Goal: Task Accomplishment & Management: Use online tool/utility

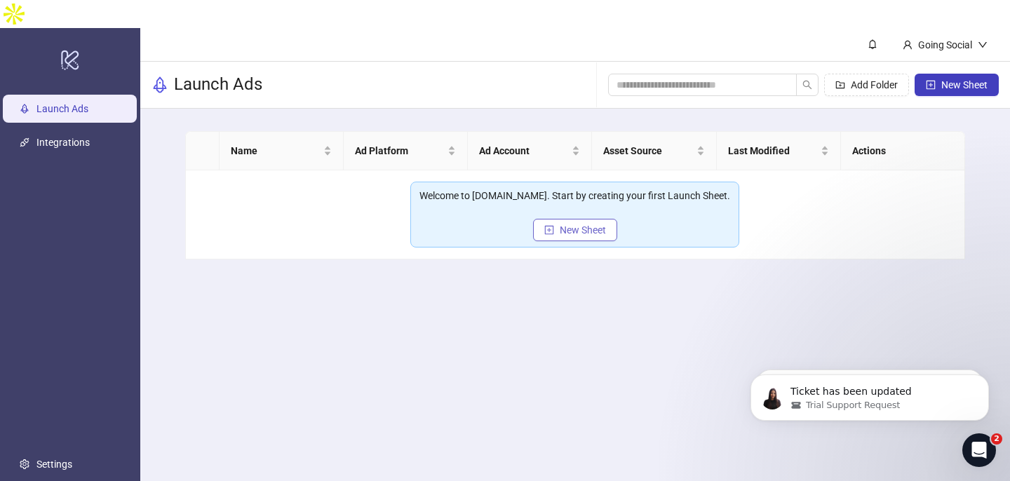
click at [591, 224] on span "New Sheet" at bounding box center [583, 229] width 46 height 11
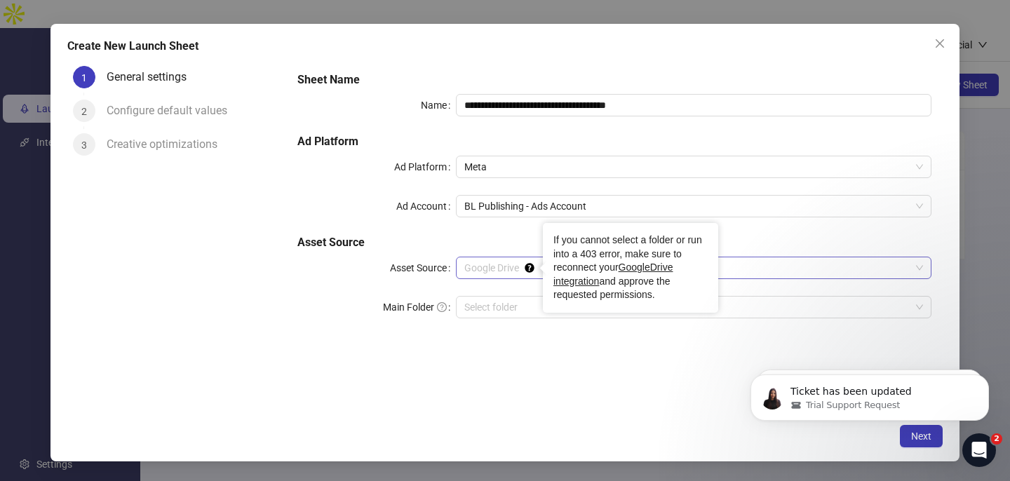
click at [529, 268] on circle "Tooltip anchor" at bounding box center [529, 268] width 8 height 8
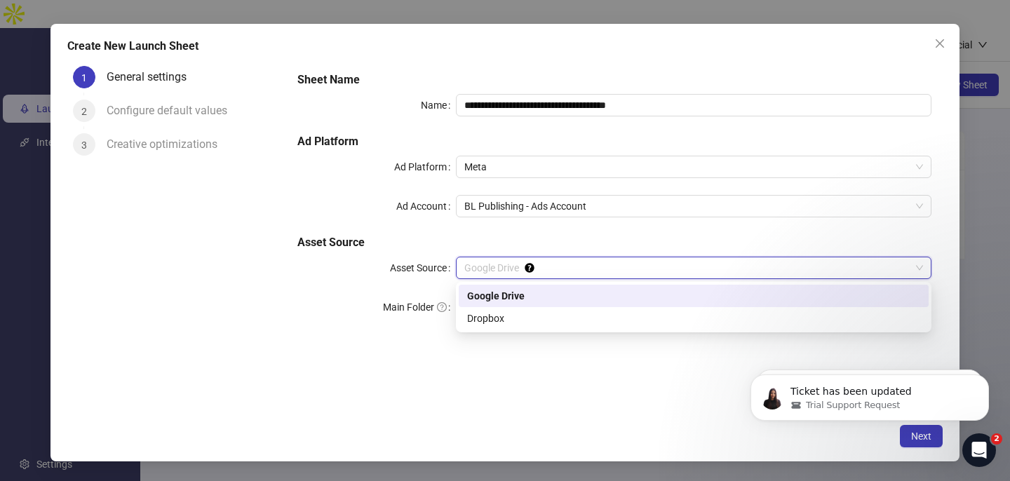
click at [514, 293] on div "Google Drive" at bounding box center [693, 295] width 453 height 15
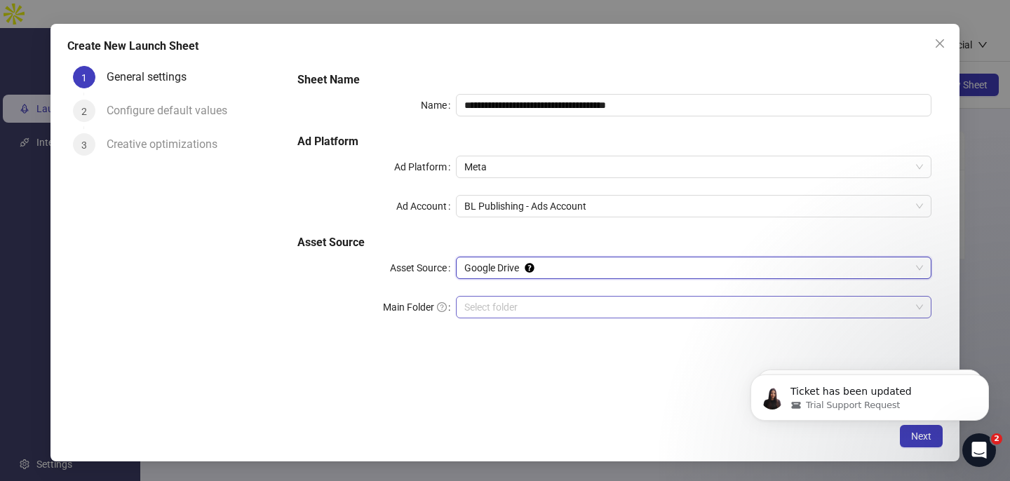
click at [499, 309] on input "Main Folder" at bounding box center [687, 307] width 446 height 21
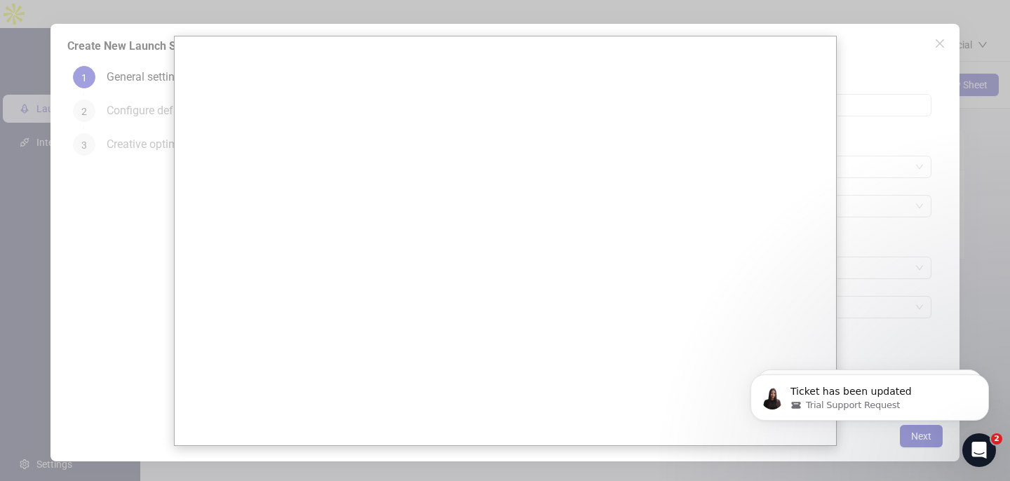
click at [939, 46] on div at bounding box center [505, 240] width 1010 height 481
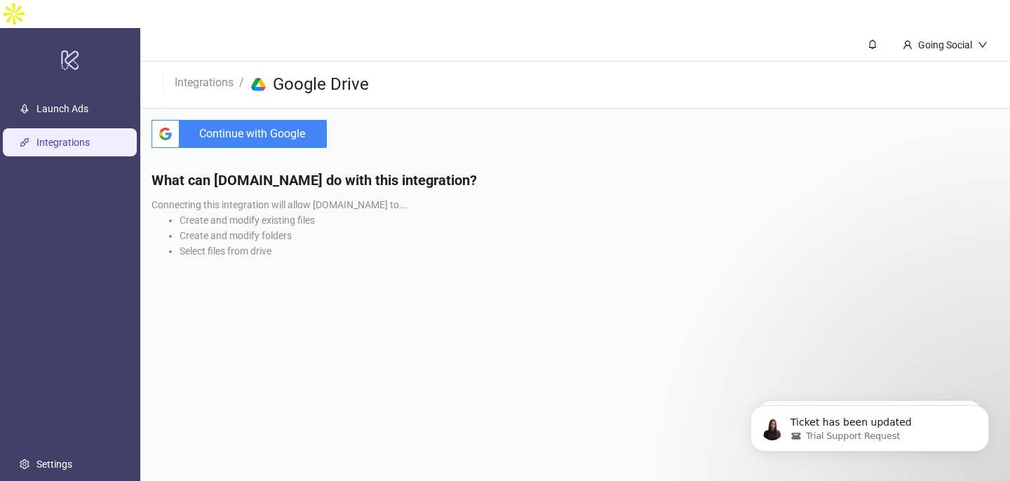
click at [247, 120] on span "Continue with Google" at bounding box center [256, 134] width 142 height 28
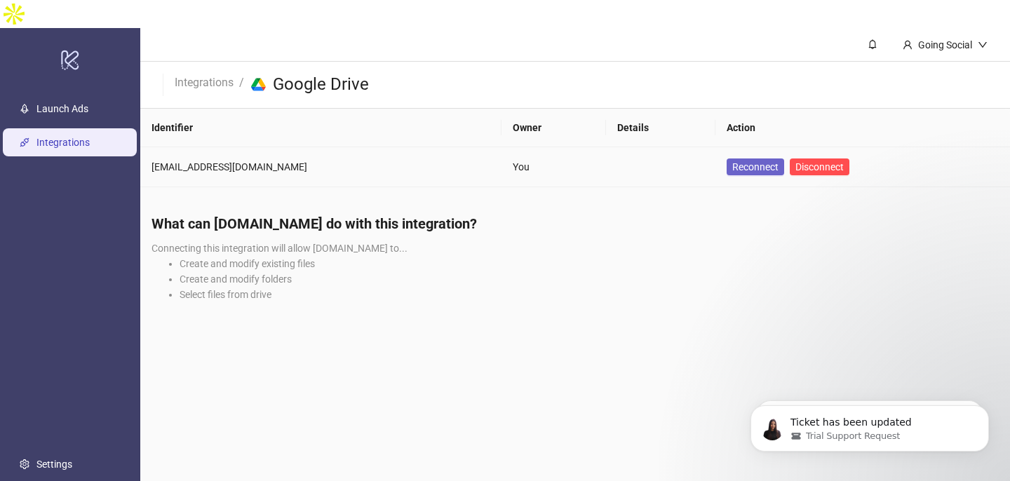
click at [732, 161] on span "Reconnect" at bounding box center [755, 166] width 46 height 11
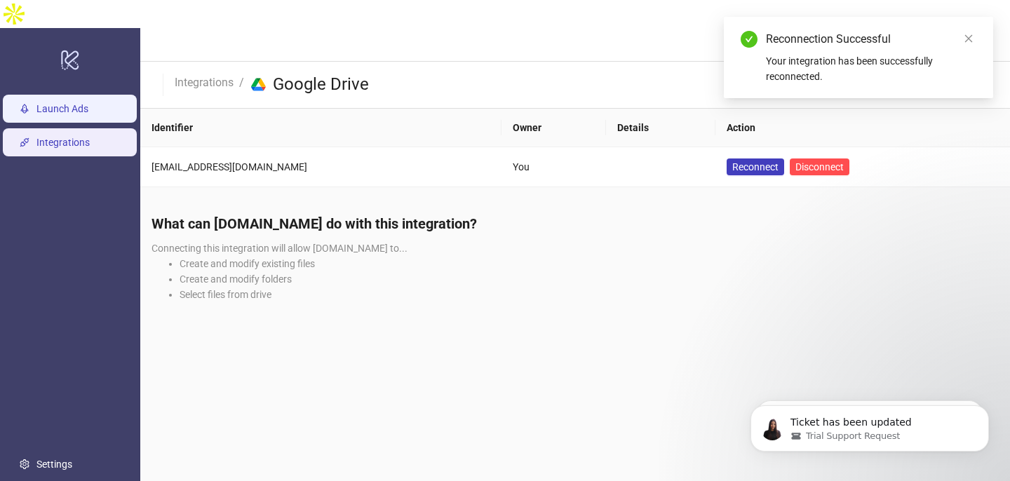
click at [79, 103] on link "Launch Ads" at bounding box center [62, 108] width 52 height 11
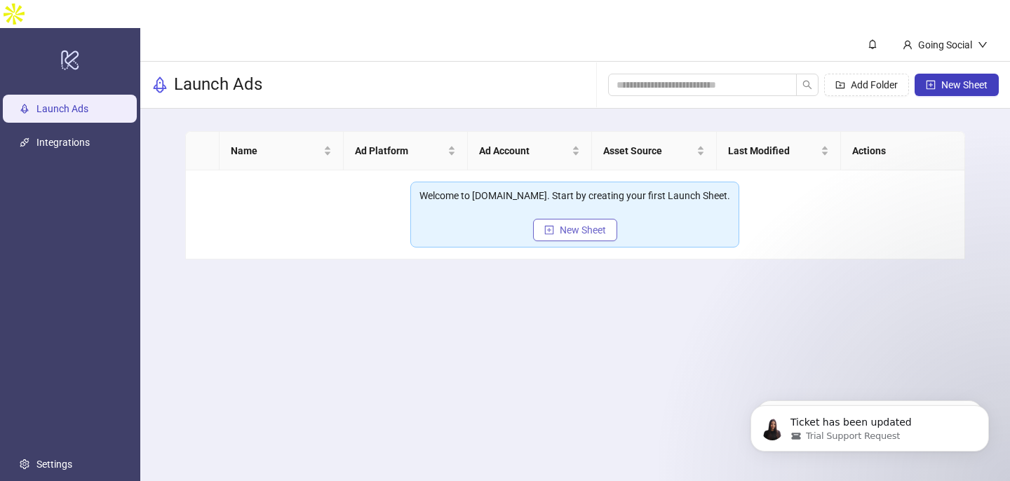
click at [583, 224] on span "New Sheet" at bounding box center [583, 229] width 46 height 11
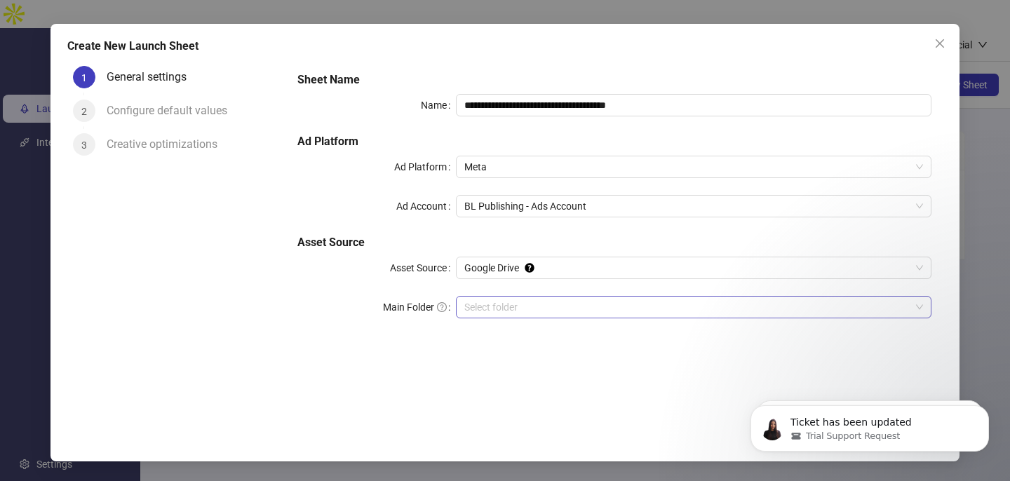
click at [515, 307] on input "Main Folder" at bounding box center [687, 307] width 446 height 21
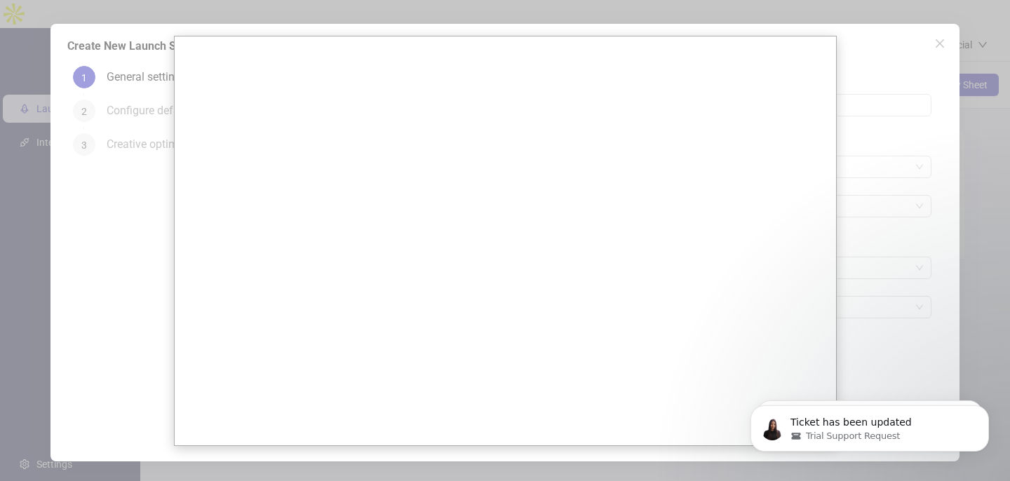
click at [938, 45] on div at bounding box center [505, 240] width 1010 height 481
click at [943, 41] on div at bounding box center [505, 240] width 1010 height 481
click at [938, 43] on div at bounding box center [505, 240] width 1010 height 481
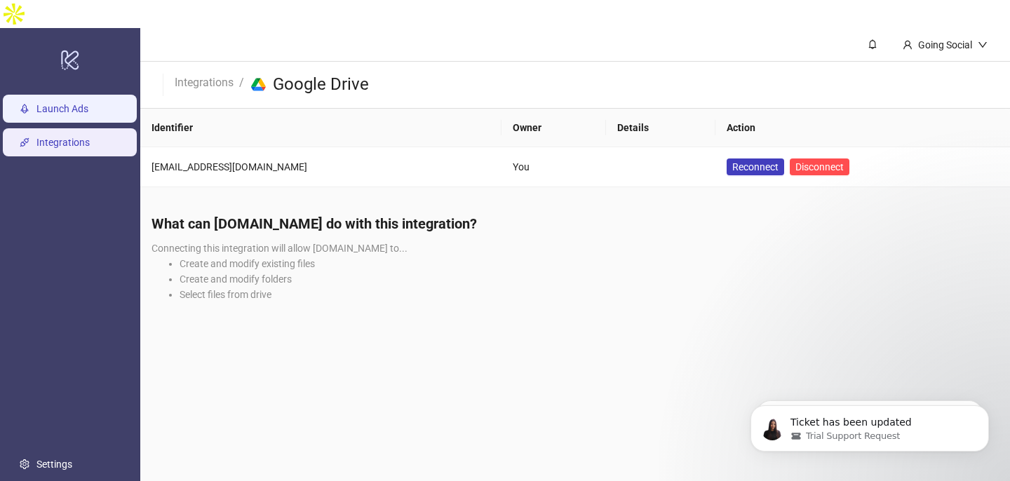
click at [74, 103] on link "Launch Ads" at bounding box center [62, 108] width 52 height 11
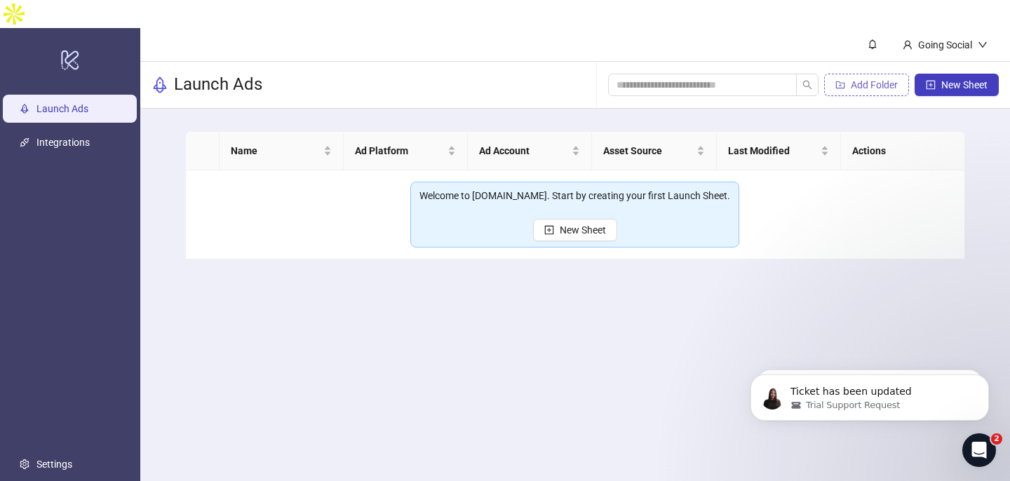
click at [855, 79] on span "Add Folder" at bounding box center [874, 84] width 47 height 11
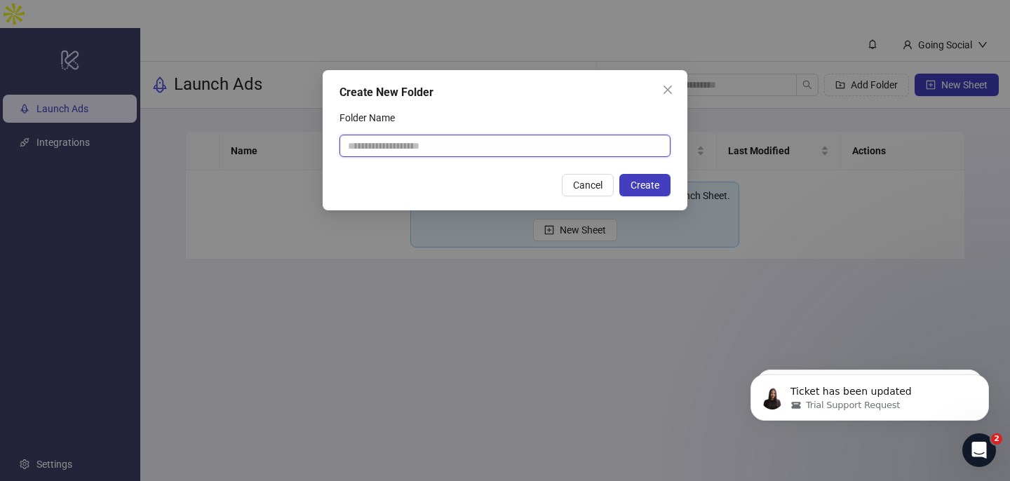
click at [438, 147] on input "Folder Name" at bounding box center [504, 146] width 331 height 22
type input "**********"
click at [653, 177] on button "Create" at bounding box center [644, 185] width 51 height 22
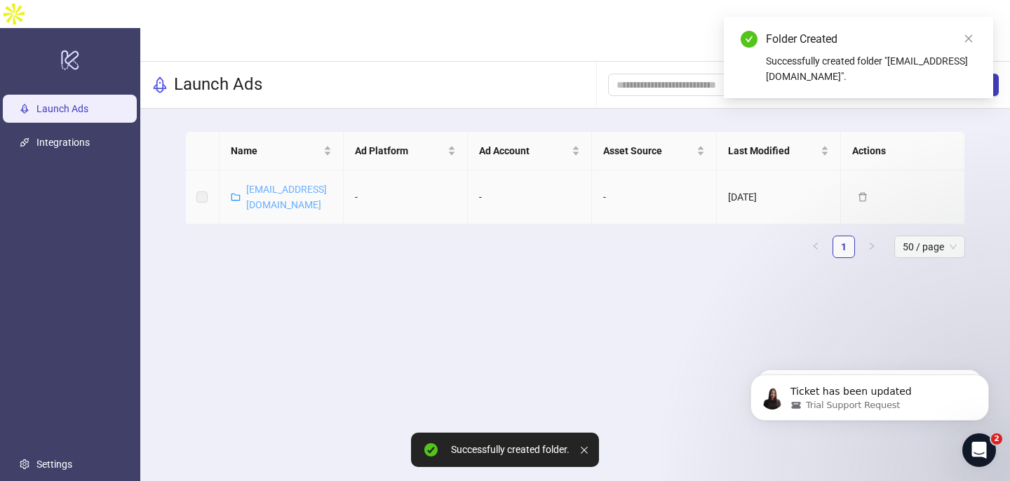
click at [279, 184] on link "[EMAIL_ADDRESS][DOMAIN_NAME]" at bounding box center [286, 197] width 81 height 27
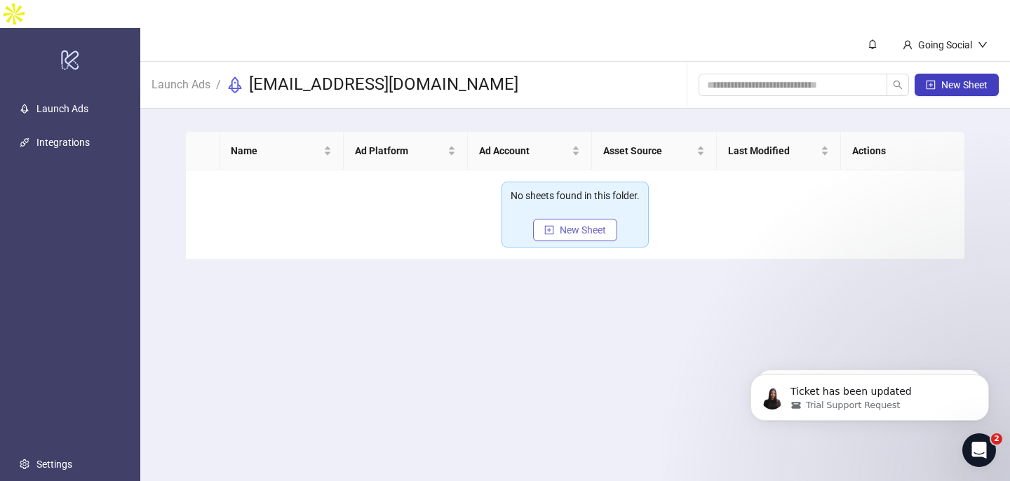
click at [589, 224] on span "New Sheet" at bounding box center [583, 229] width 46 height 11
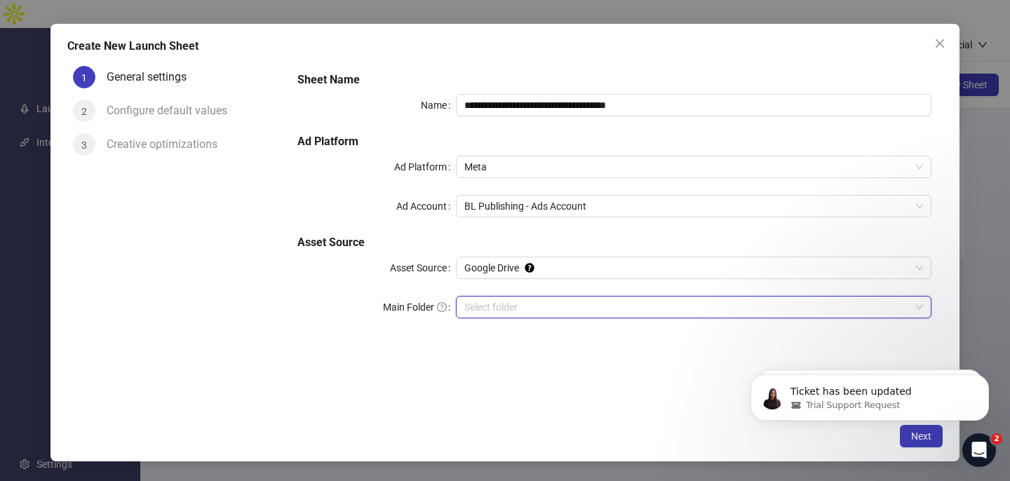
click at [532, 311] on input "Main Folder" at bounding box center [687, 307] width 446 height 21
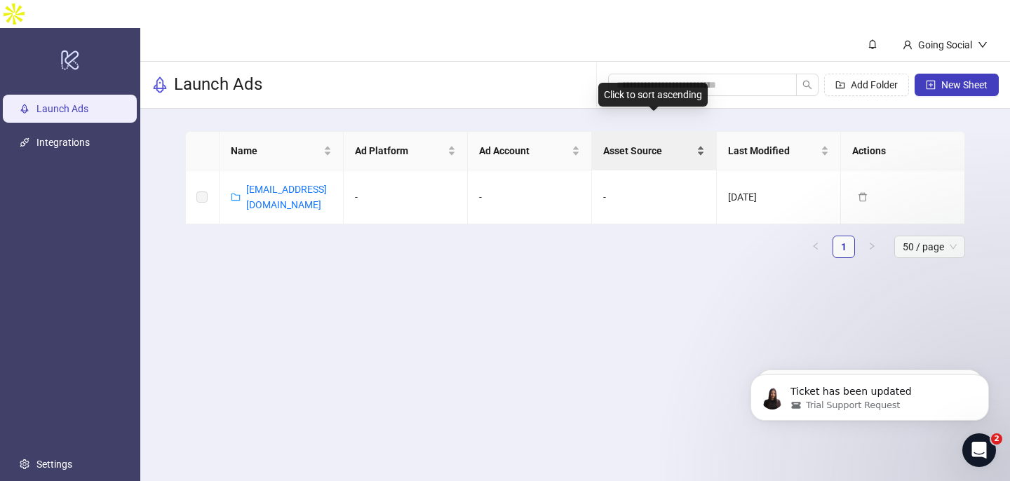
click at [699, 143] on div "Asset Source" at bounding box center [653, 150] width 101 height 15
click at [282, 184] on link "[EMAIL_ADDRESS][DOMAIN_NAME]" at bounding box center [286, 197] width 81 height 27
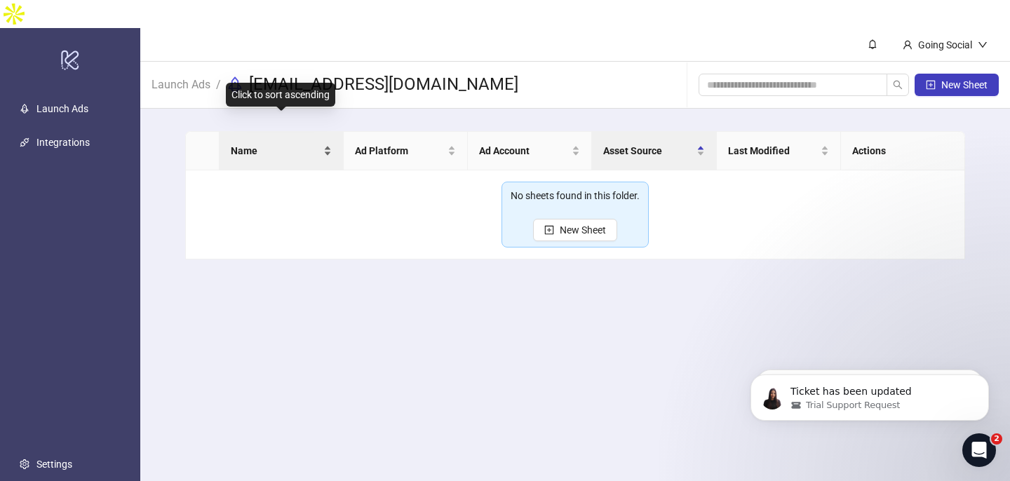
click at [327, 143] on div "Name" at bounding box center [281, 150] width 101 height 15
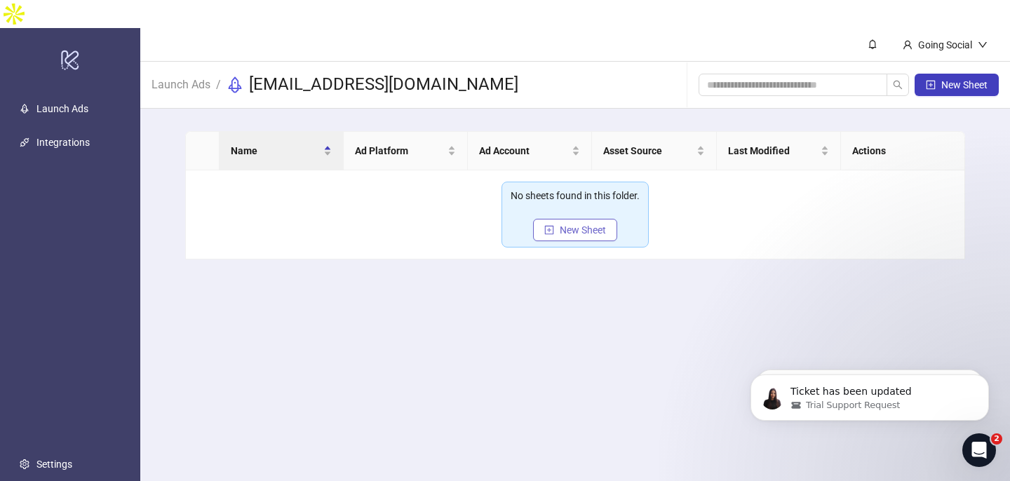
click at [575, 224] on span "New Sheet" at bounding box center [583, 229] width 46 height 11
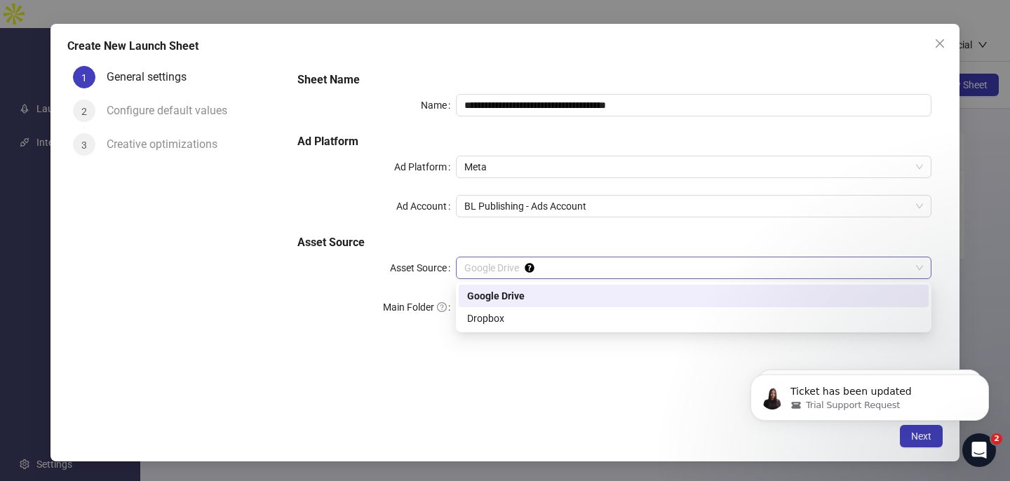
click at [509, 269] on span "Google Drive" at bounding box center [693, 267] width 459 height 21
click at [504, 296] on div "Google Drive" at bounding box center [693, 295] width 453 height 15
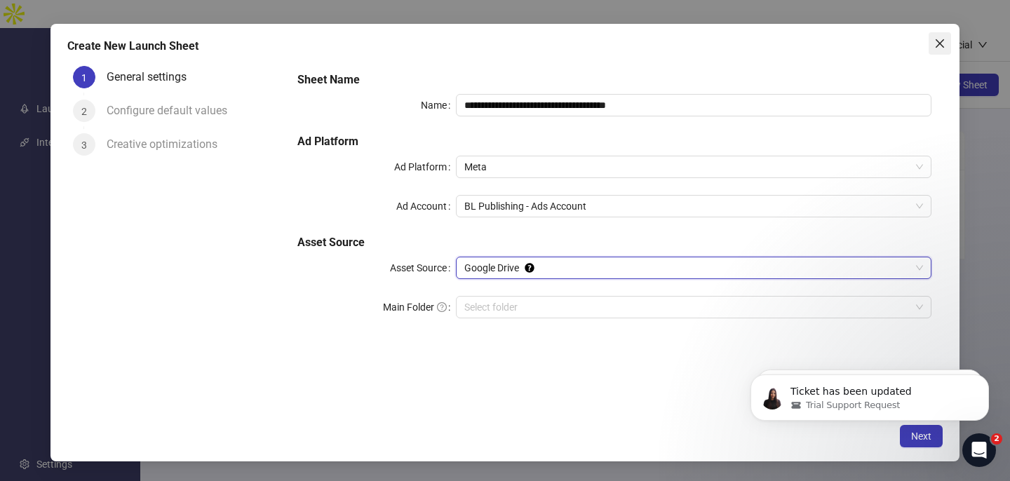
click at [937, 43] on icon "close" at bounding box center [939, 43] width 11 height 11
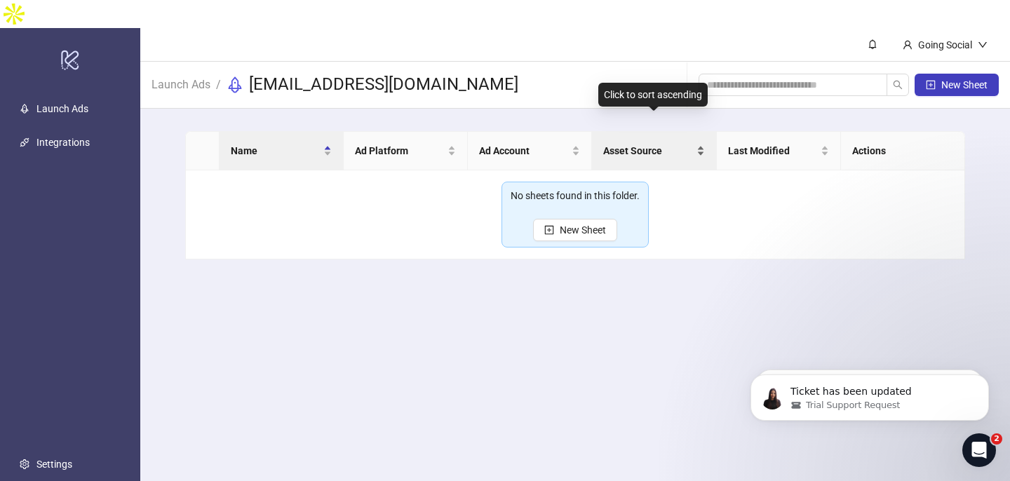
click at [666, 143] on span "Asset Source" at bounding box center [648, 150] width 90 height 15
click at [699, 143] on div "Asset Source" at bounding box center [653, 150] width 101 height 15
click at [654, 143] on span "Asset Source" at bounding box center [648, 150] width 90 height 15
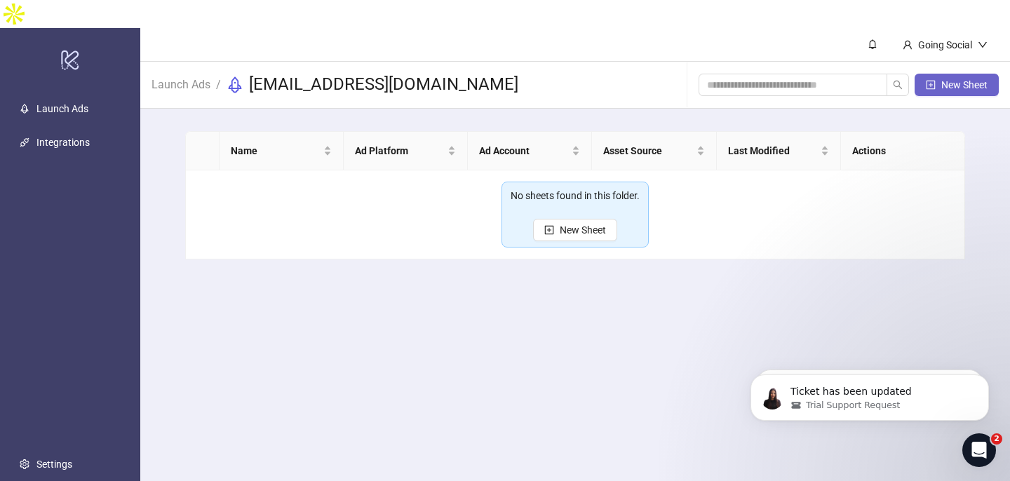
click at [942, 79] on span "New Sheet" at bounding box center [964, 84] width 46 height 11
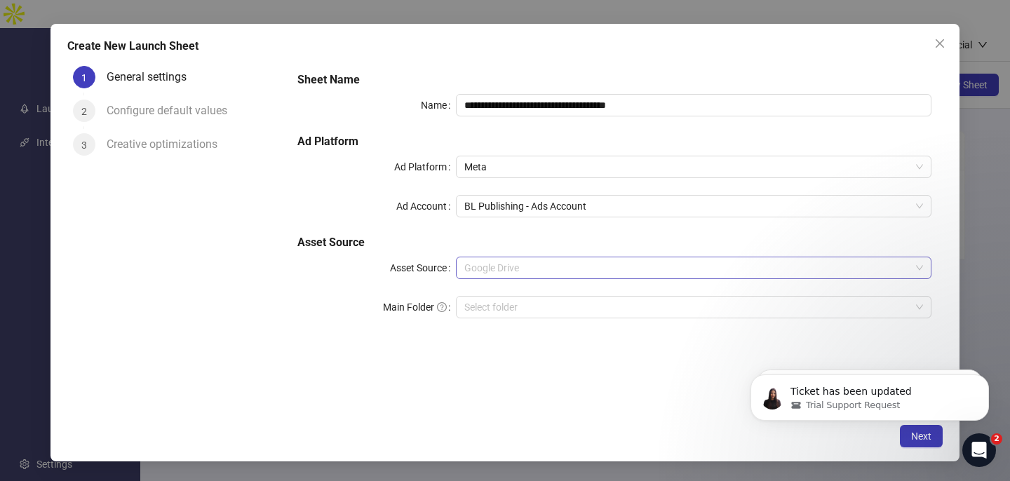
click at [916, 266] on span "Google Drive" at bounding box center [693, 267] width 459 height 21
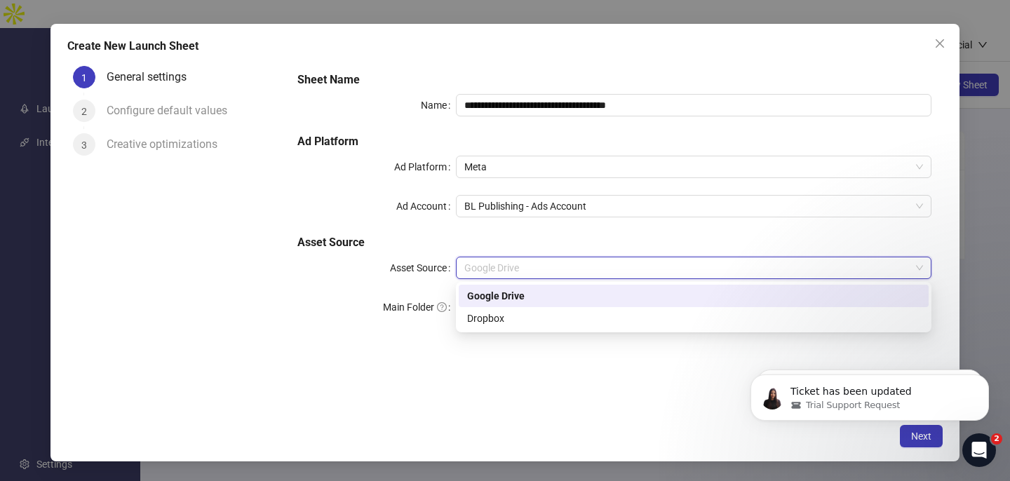
click at [873, 295] on div "Google Drive" at bounding box center [693, 295] width 453 height 15
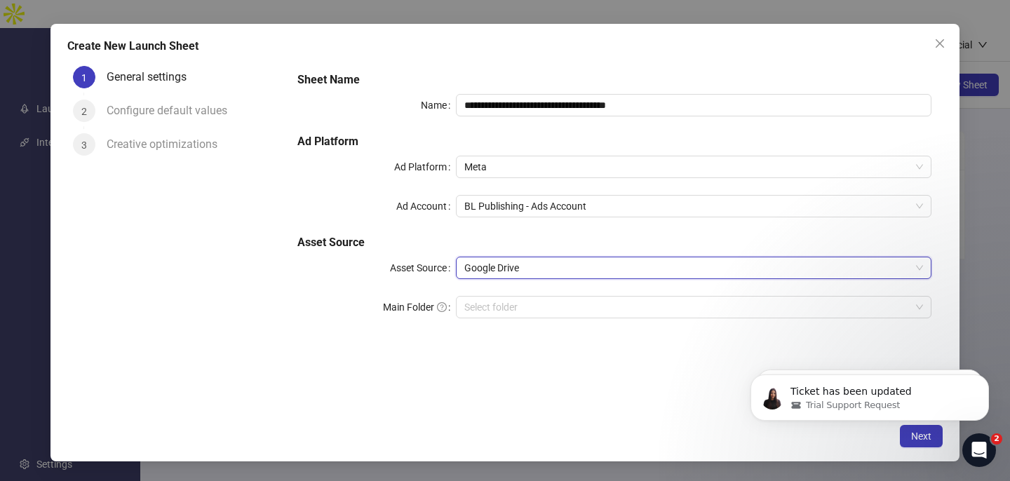
click at [911, 431] on body "Ticket has been updated Trial Support Request Ticket has been updated Trial Sup…" at bounding box center [869, 394] width 269 height 87
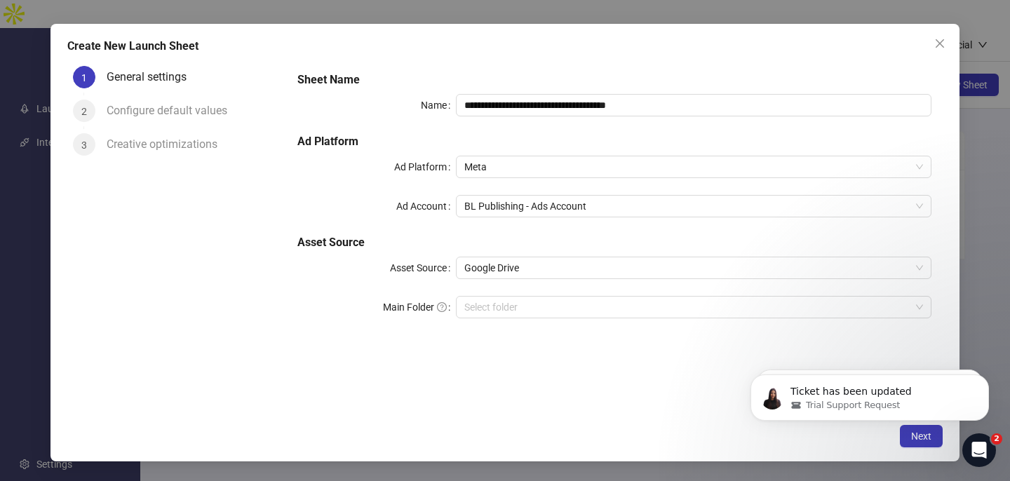
click html "Ticket has been updated Trial Support Request Ticket has been updated Trial Sup…"
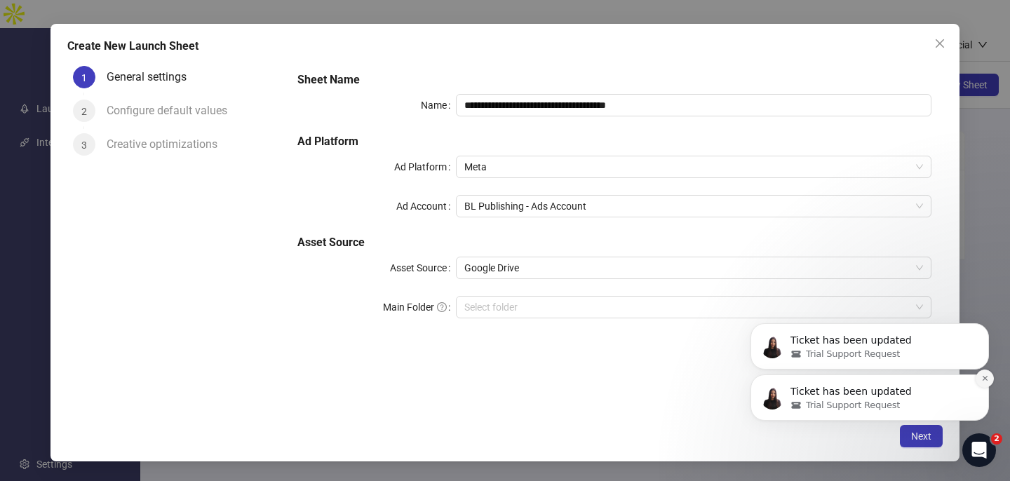
click at [982, 379] on icon "Dismiss notification" at bounding box center [985, 378] width 8 height 8
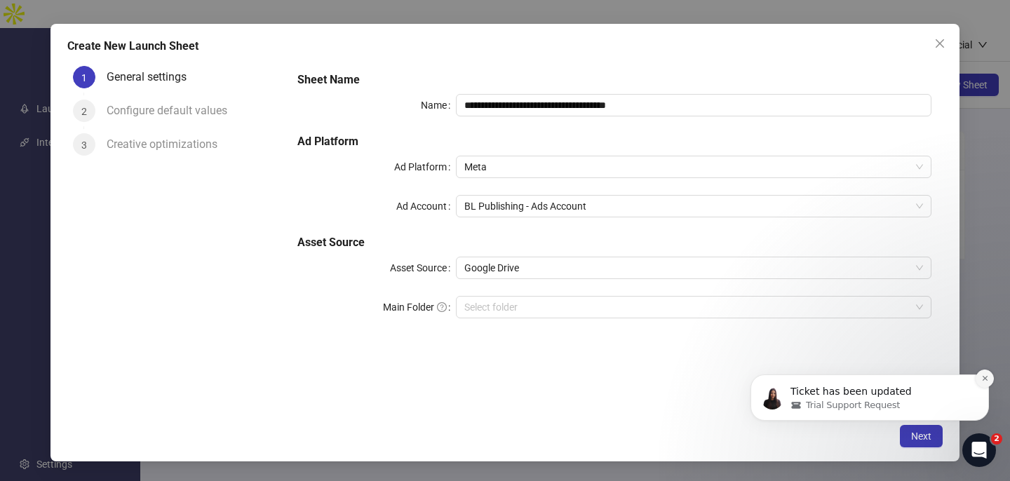
click at [984, 377] on icon "Dismiss notification" at bounding box center [985, 378] width 8 height 8
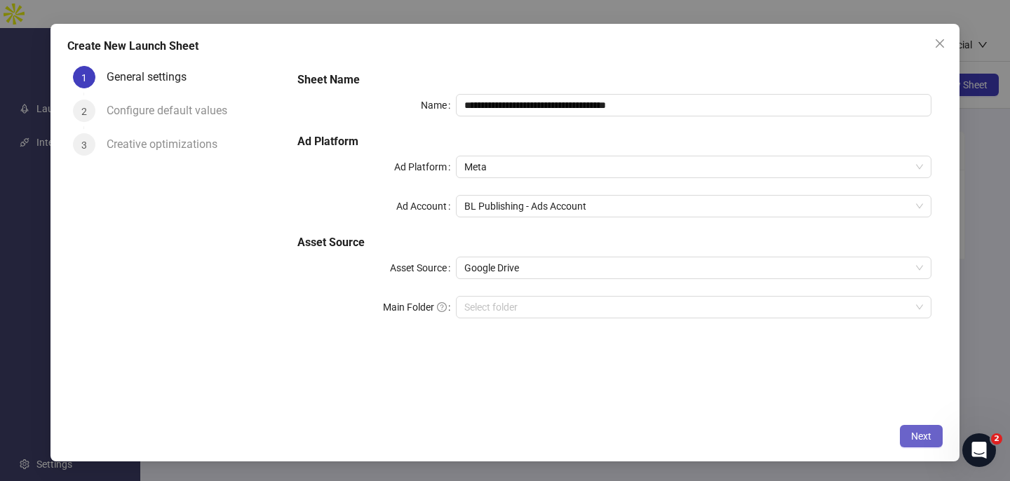
click at [917, 438] on span "Next" at bounding box center [921, 436] width 20 height 11
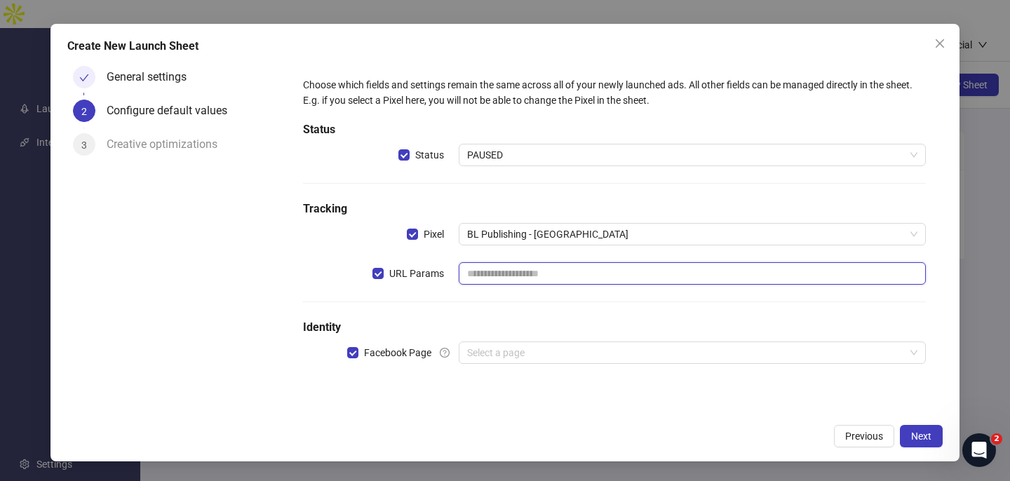
click at [689, 274] on input "text" at bounding box center [692, 273] width 467 height 22
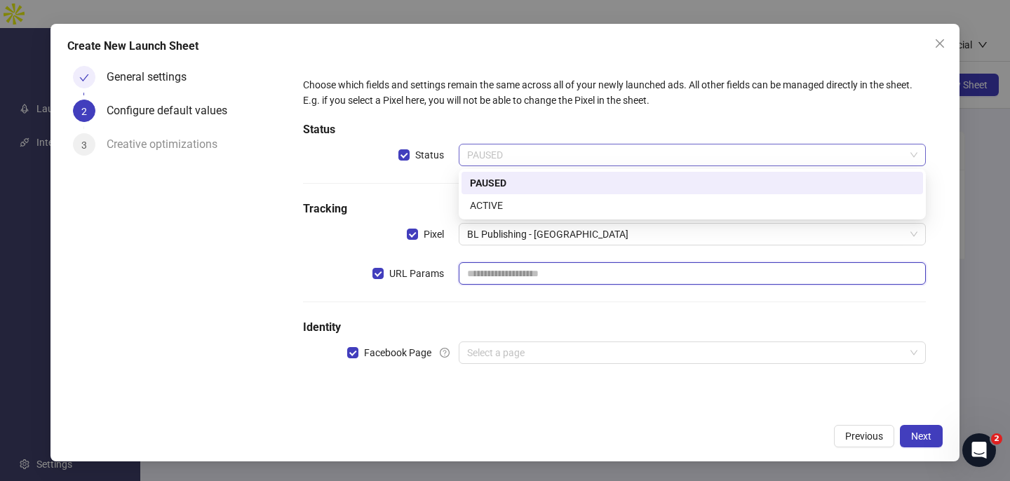
click at [914, 154] on span "PAUSED" at bounding box center [692, 154] width 450 height 21
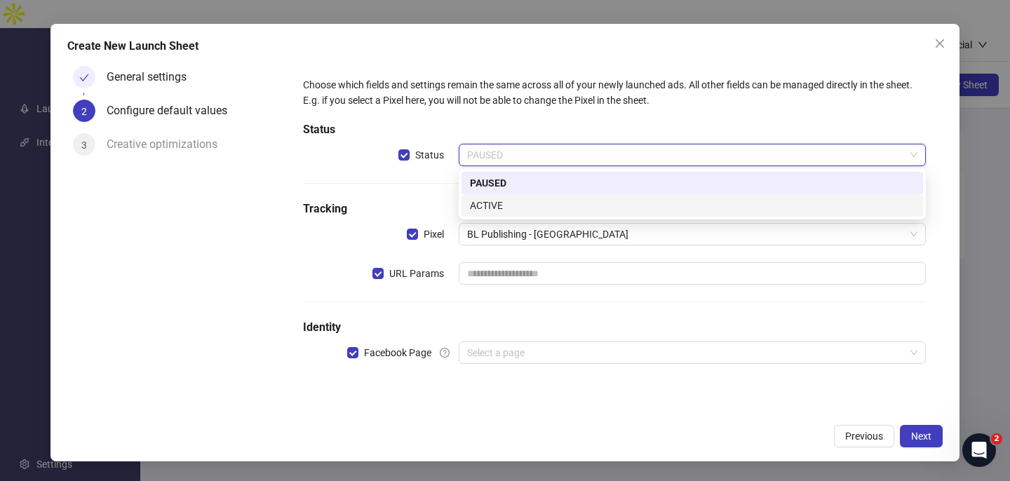
click at [633, 207] on div "ACTIVE" at bounding box center [692, 205] width 445 height 15
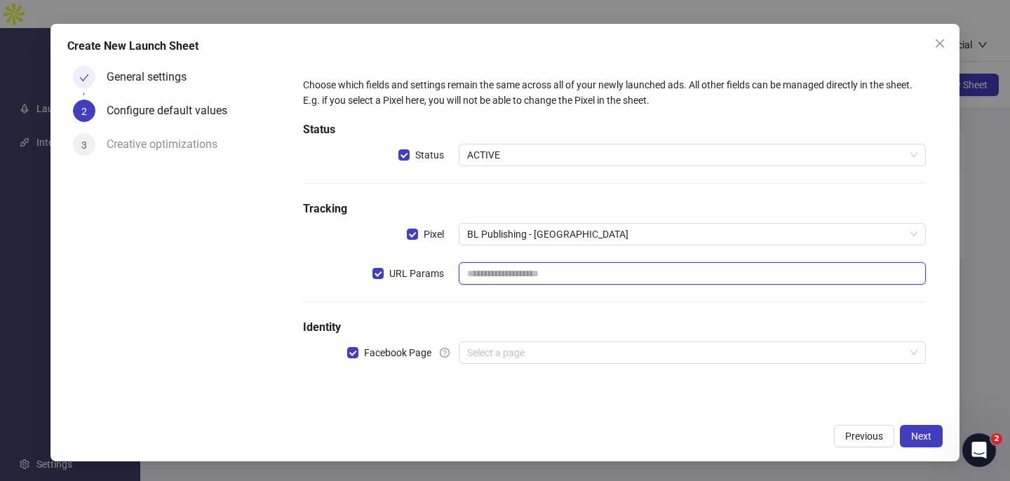
click at [485, 275] on input "text" at bounding box center [692, 273] width 467 height 22
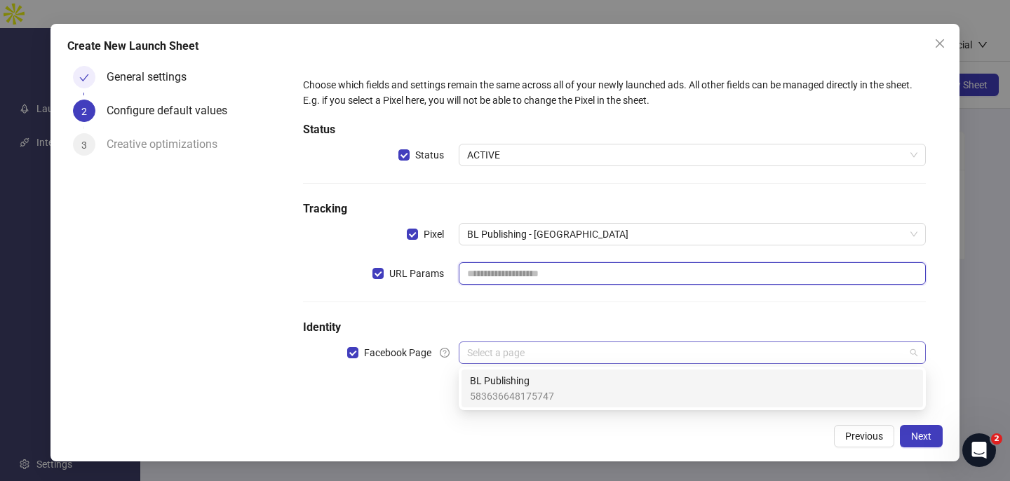
click at [910, 349] on span at bounding box center [692, 352] width 450 height 21
click at [715, 396] on div "BL Publishing 583636648175747" at bounding box center [692, 388] width 445 height 31
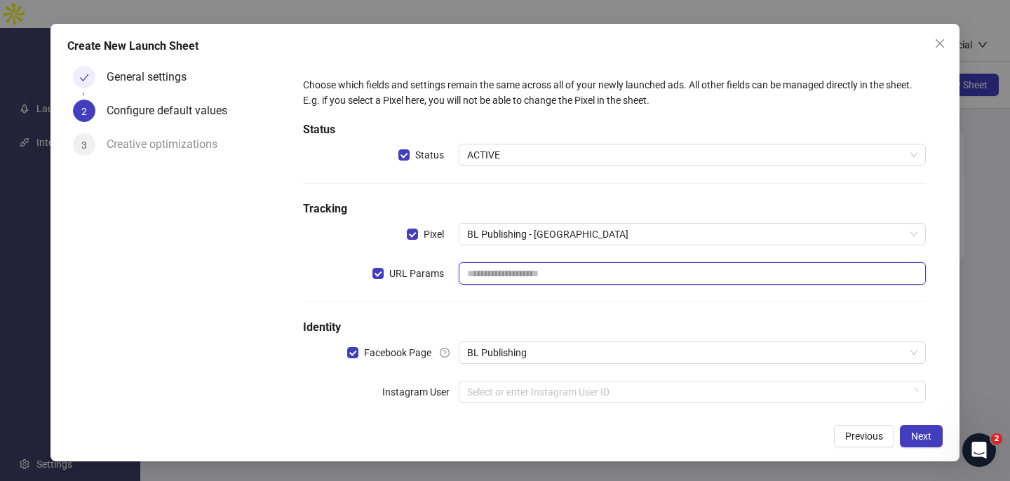
click at [515, 284] on input "text" at bounding box center [692, 273] width 467 height 22
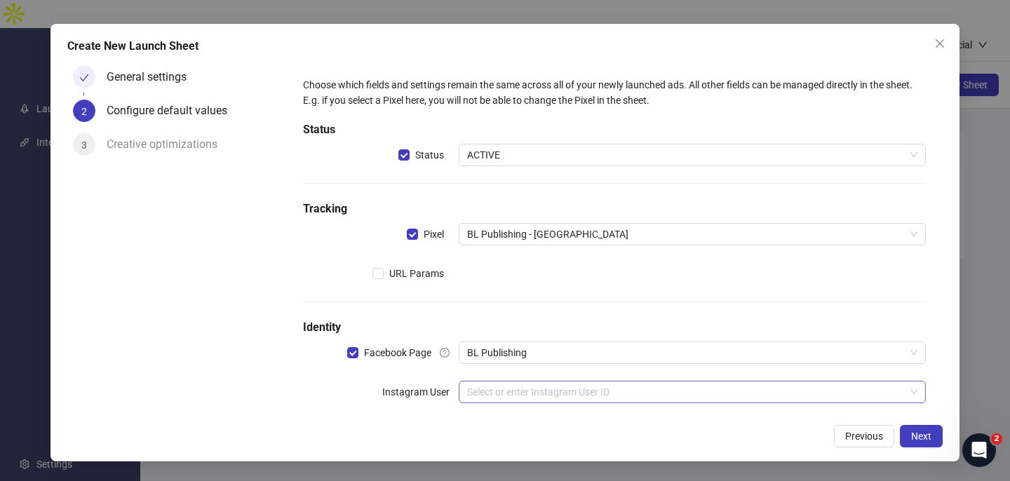
scroll to position [20, 0]
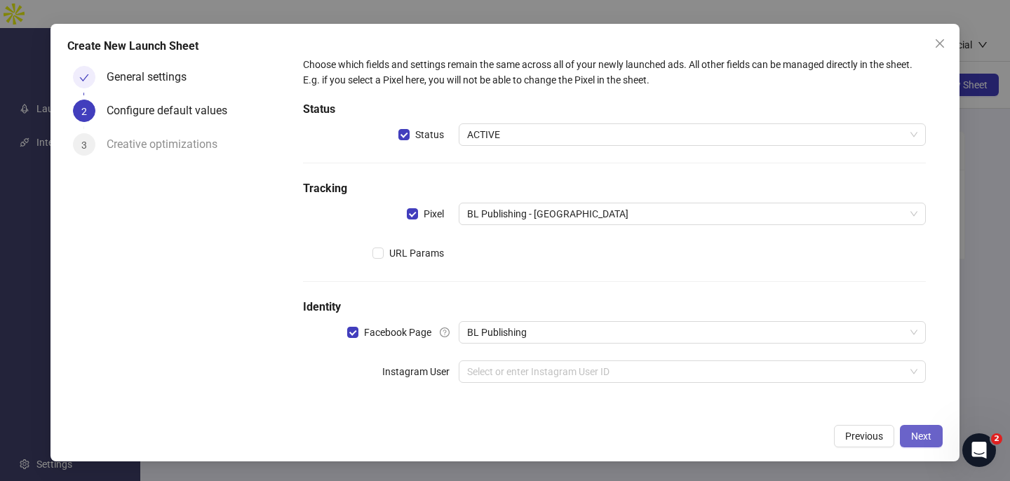
click at [919, 438] on span "Next" at bounding box center [921, 436] width 20 height 11
click at [906, 379] on span at bounding box center [692, 371] width 450 height 21
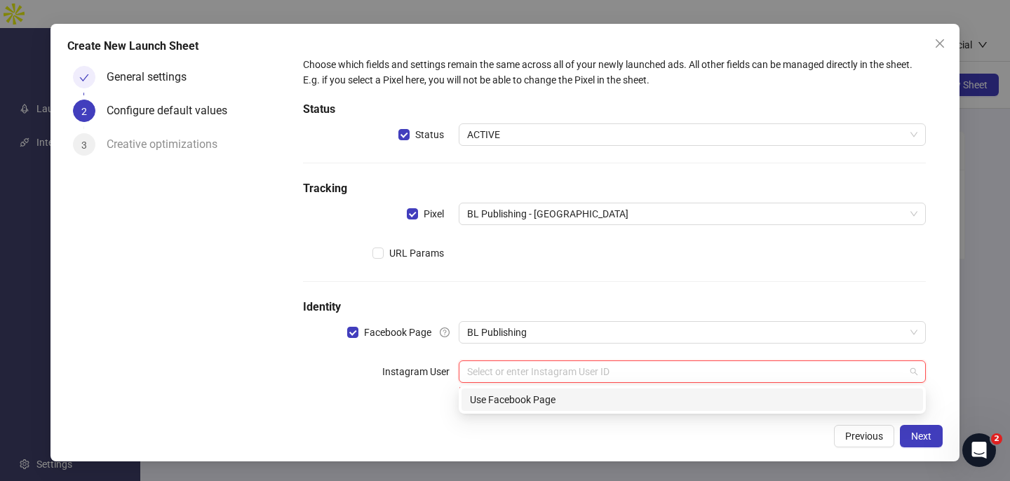
click at [724, 403] on div "Use Facebook Page" at bounding box center [692, 399] width 445 height 15
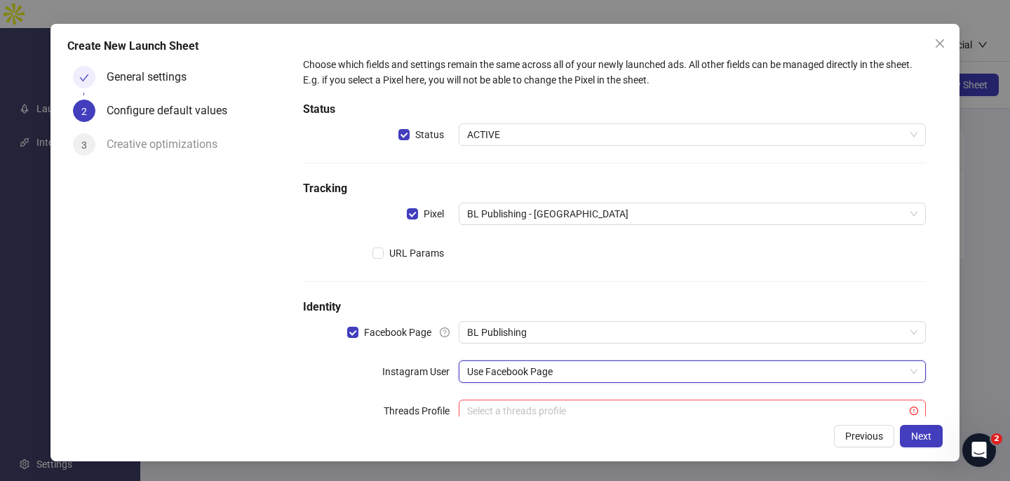
scroll to position [60, 0]
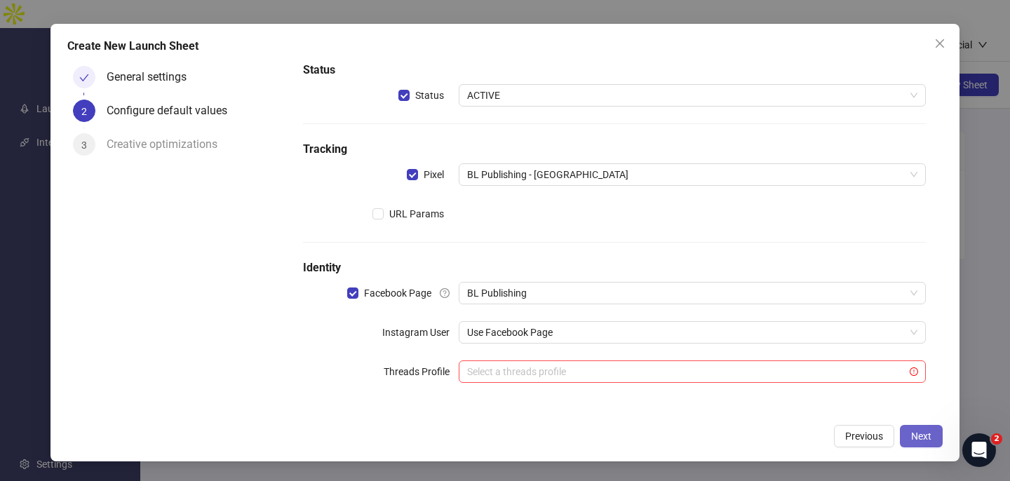
click at [922, 433] on span "Next" at bounding box center [921, 436] width 20 height 11
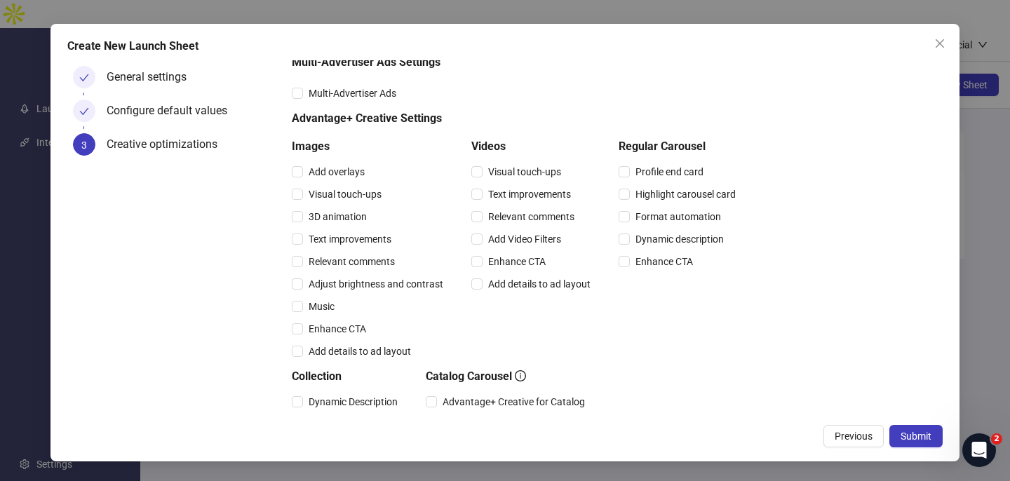
click at [922, 433] on span "Submit" at bounding box center [915, 436] width 31 height 11
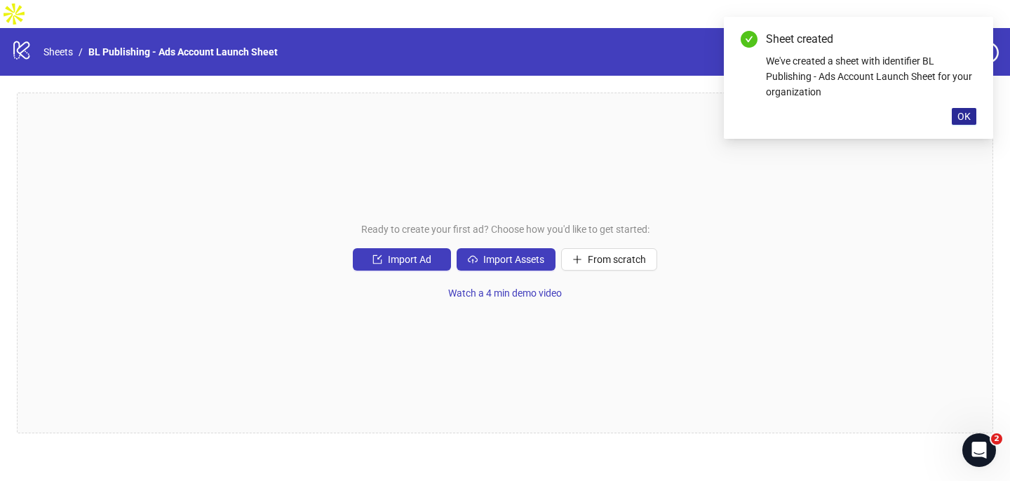
click at [966, 118] on span "OK" at bounding box center [963, 116] width 13 height 11
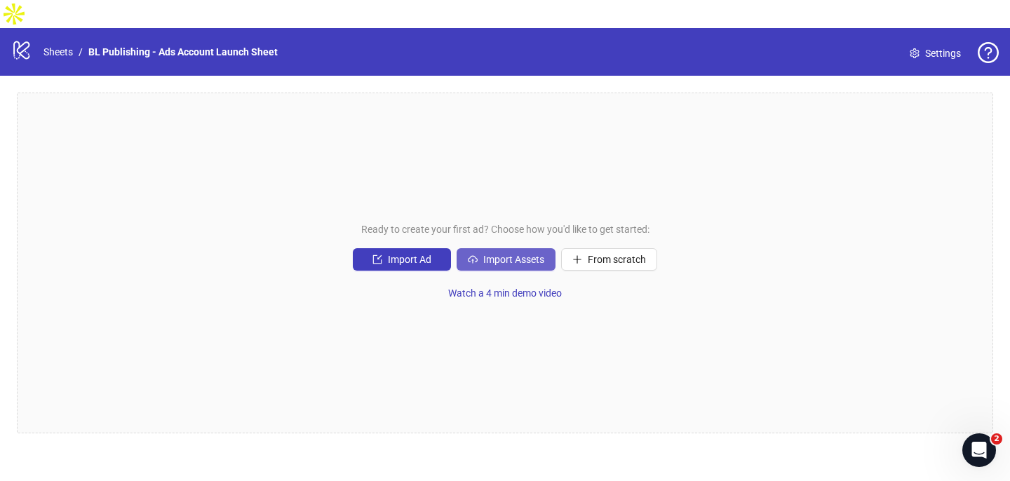
click at [522, 254] on span "Import Assets" at bounding box center [513, 259] width 61 height 11
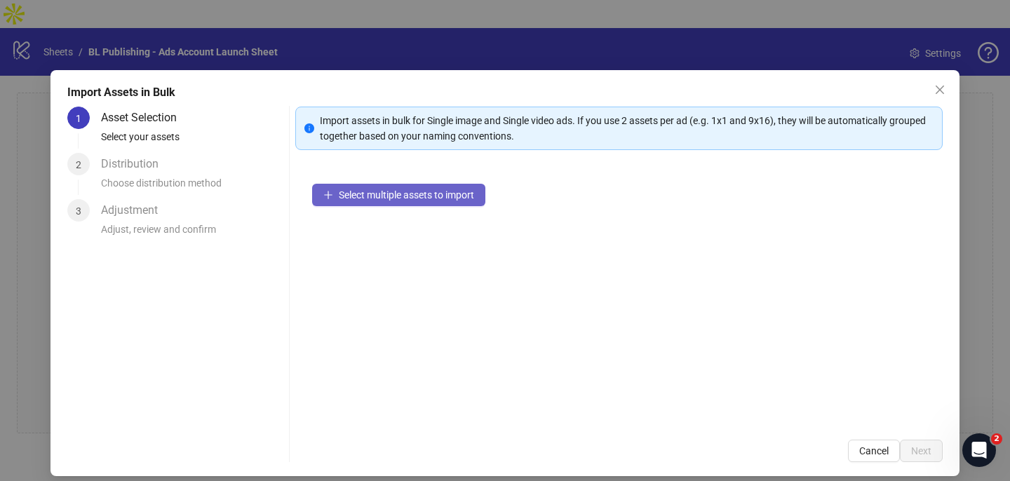
click at [431, 197] on span "Select multiple assets to import" at bounding box center [406, 194] width 135 height 11
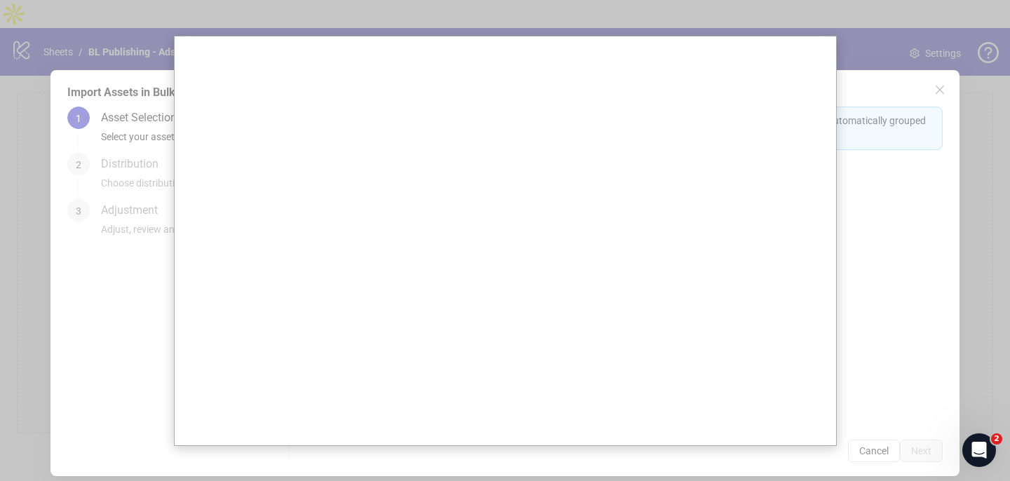
click at [939, 90] on div at bounding box center [505, 240] width 1010 height 481
click at [933, 89] on div at bounding box center [505, 240] width 1010 height 481
